Goal: Task Accomplishment & Management: Use online tool/utility

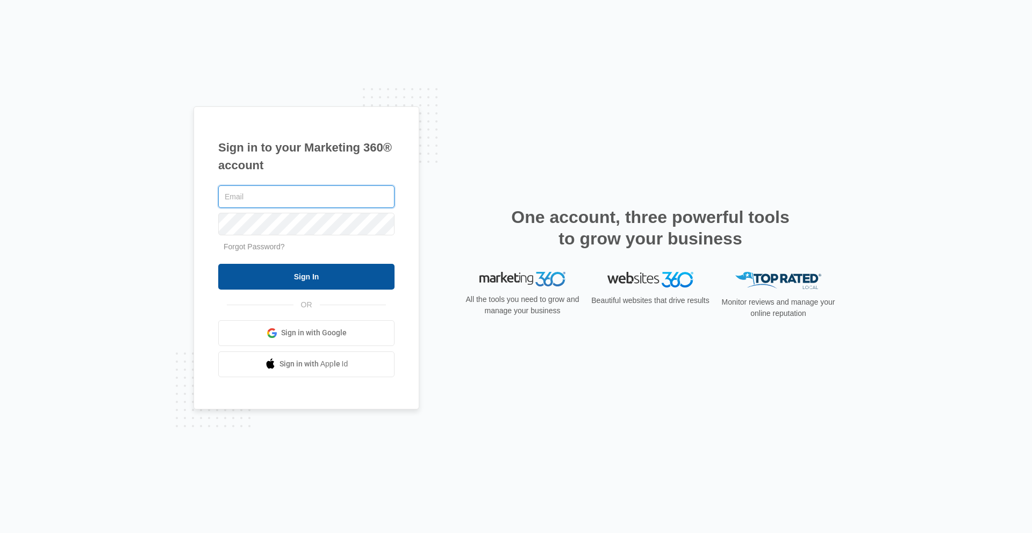
type input "[PERSON_NAME][EMAIL_ADDRESS][PERSON_NAME][DOMAIN_NAME]"
click at [319, 271] on input "Sign In" at bounding box center [306, 277] width 176 height 26
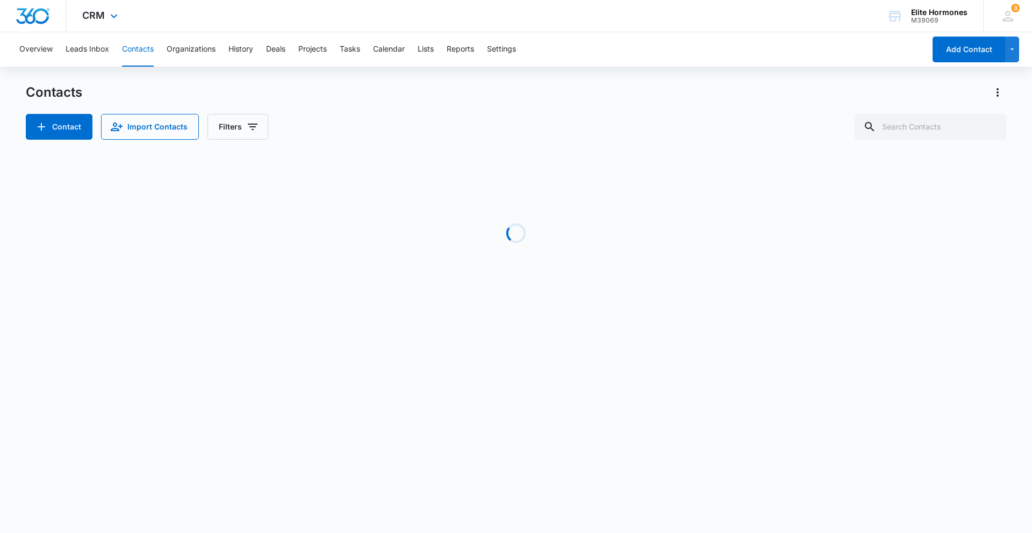
click at [103, 9] on div "CRM Apps Reputation Websites Forms CRM Email Social Shop Payments POS Content A…" at bounding box center [101, 16] width 70 height 32
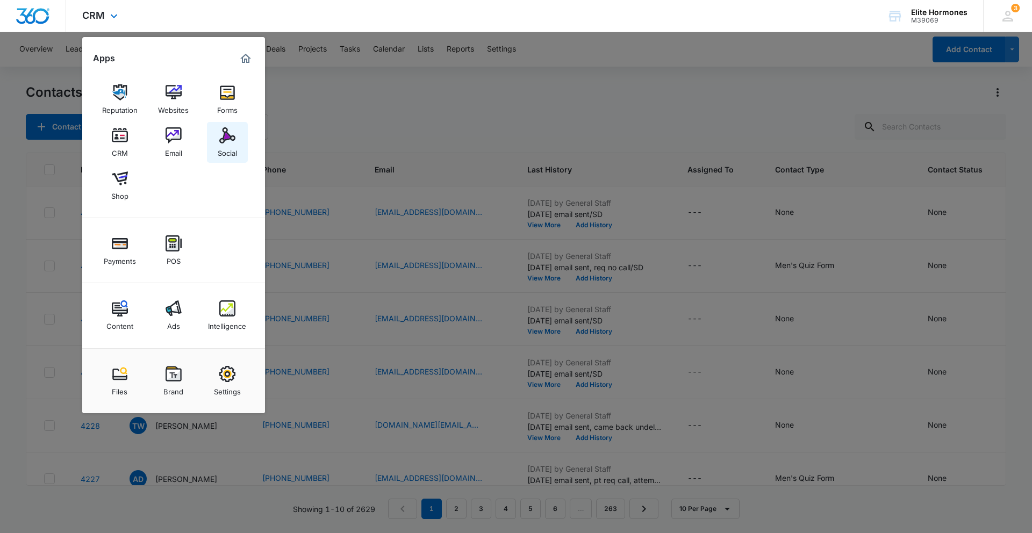
click at [217, 128] on link "Social" at bounding box center [227, 142] width 41 height 41
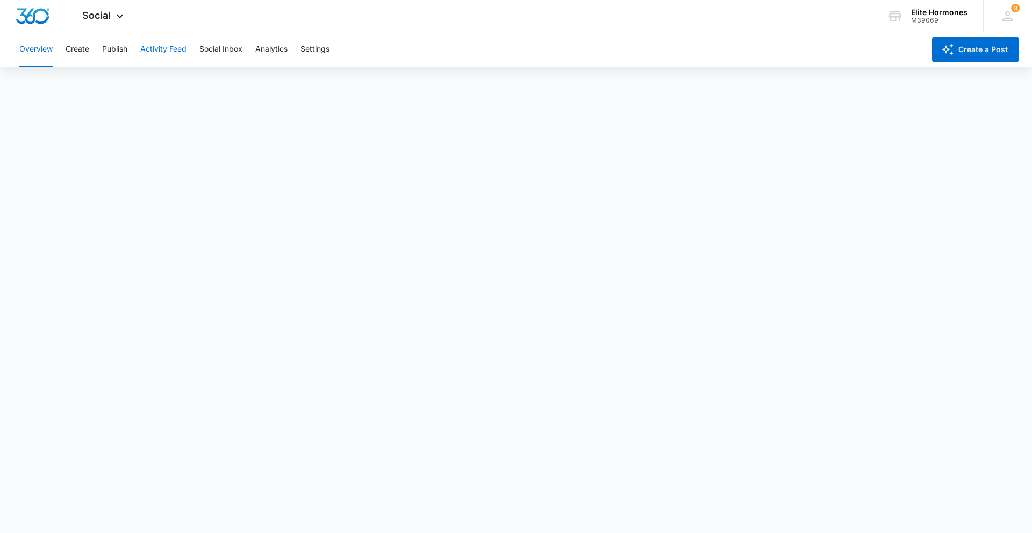
click at [163, 46] on button "Activity Feed" at bounding box center [163, 49] width 46 height 34
click at [211, 47] on button "Social Inbox" at bounding box center [220, 49] width 43 height 34
click at [42, 51] on button "Overview" at bounding box center [35, 49] width 33 height 34
click at [120, 48] on button "Publish" at bounding box center [114, 49] width 25 height 34
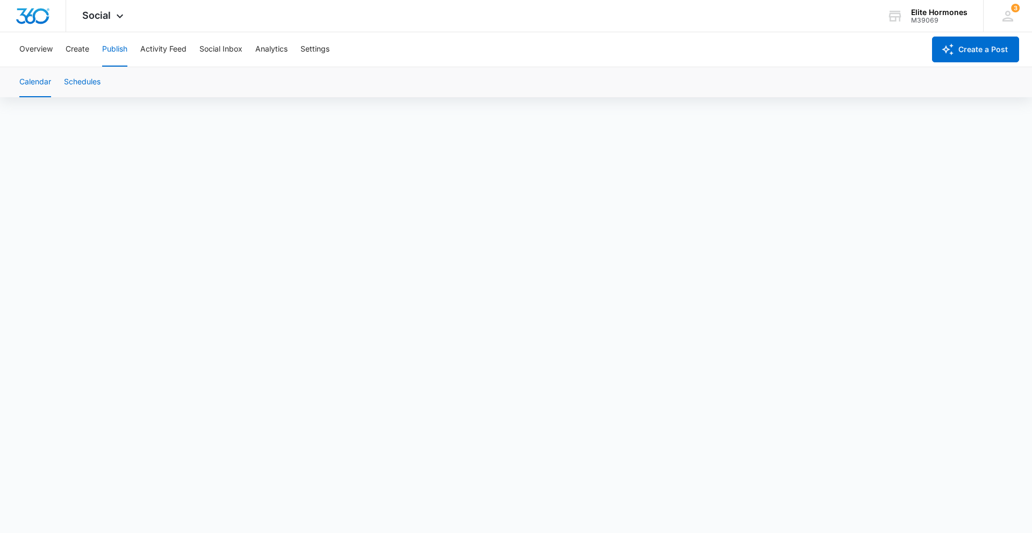
click at [81, 85] on button "Schedules" at bounding box center [82, 82] width 37 height 30
click at [57, 85] on div "Calendar Schedules" at bounding box center [516, 82] width 1006 height 30
click at [34, 84] on button "Calendar" at bounding box center [35, 82] width 32 height 30
